Goal: Find specific page/section: Find specific page/section

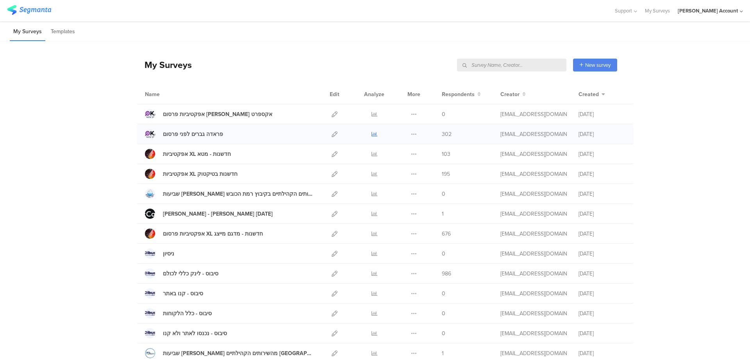
click at [372, 133] on icon at bounding box center [375, 134] width 6 height 6
